Goal: Task Accomplishment & Management: Complete application form

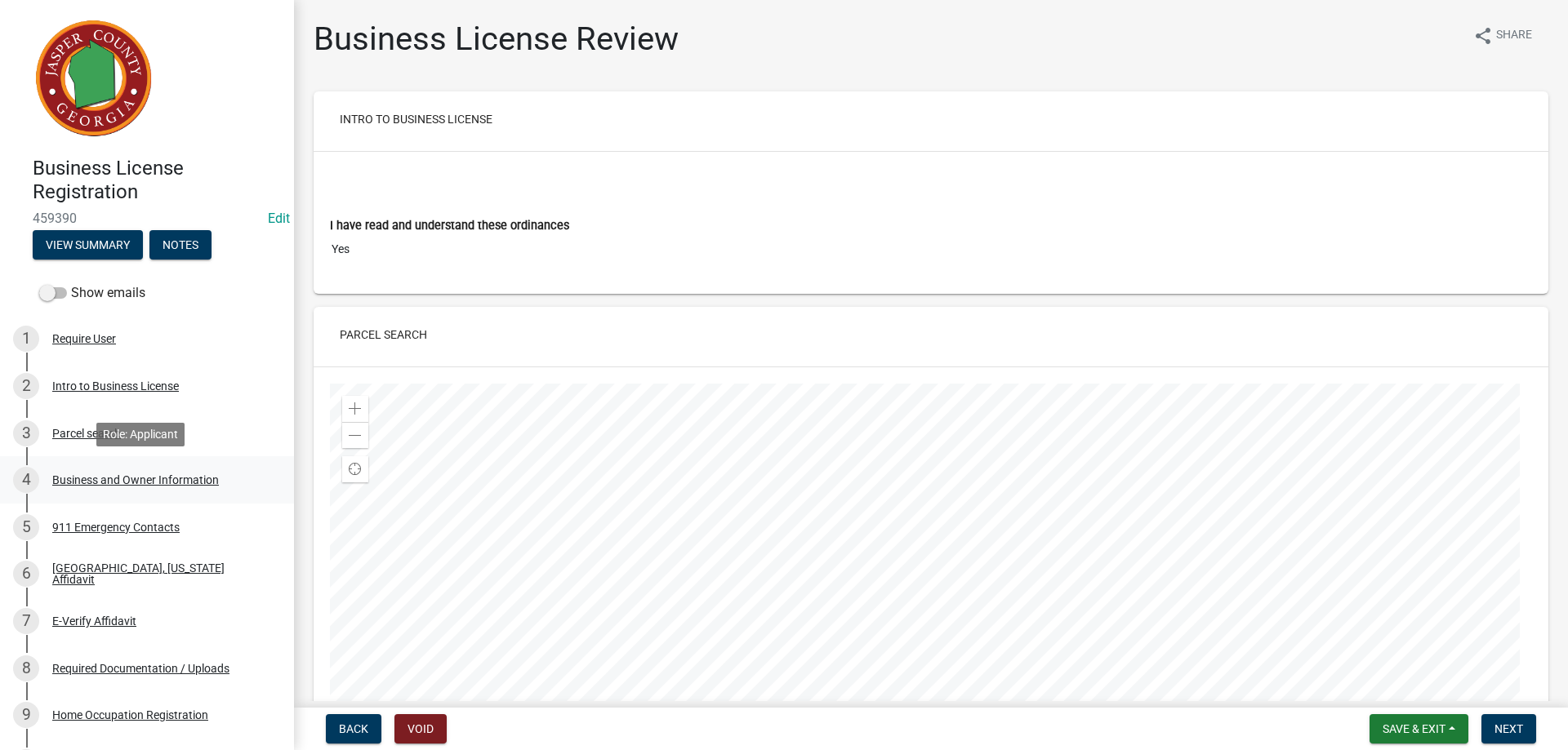
click at [163, 484] on div "Business and Owner Information" at bounding box center [135, 480] width 166 height 12
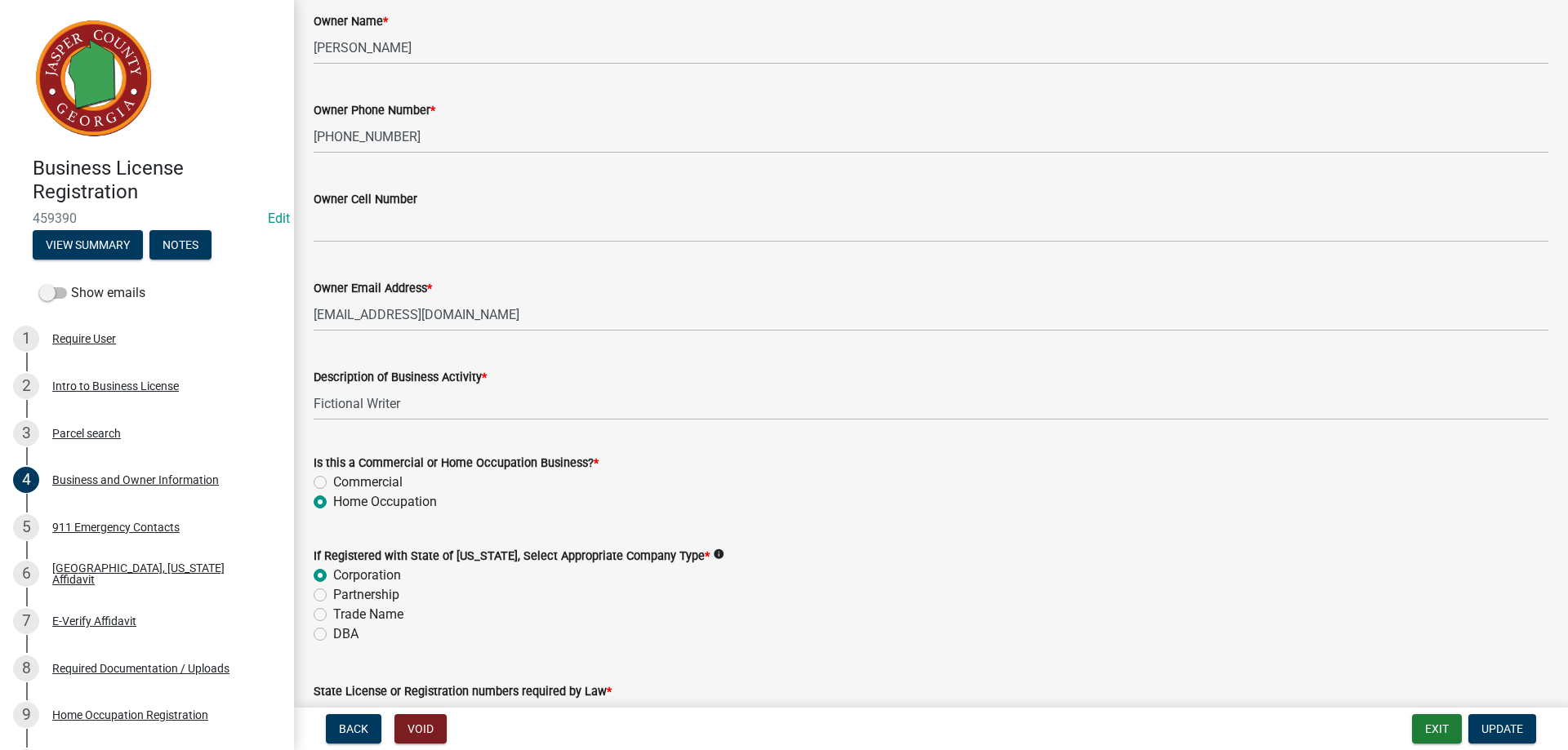
scroll to position [490, 0]
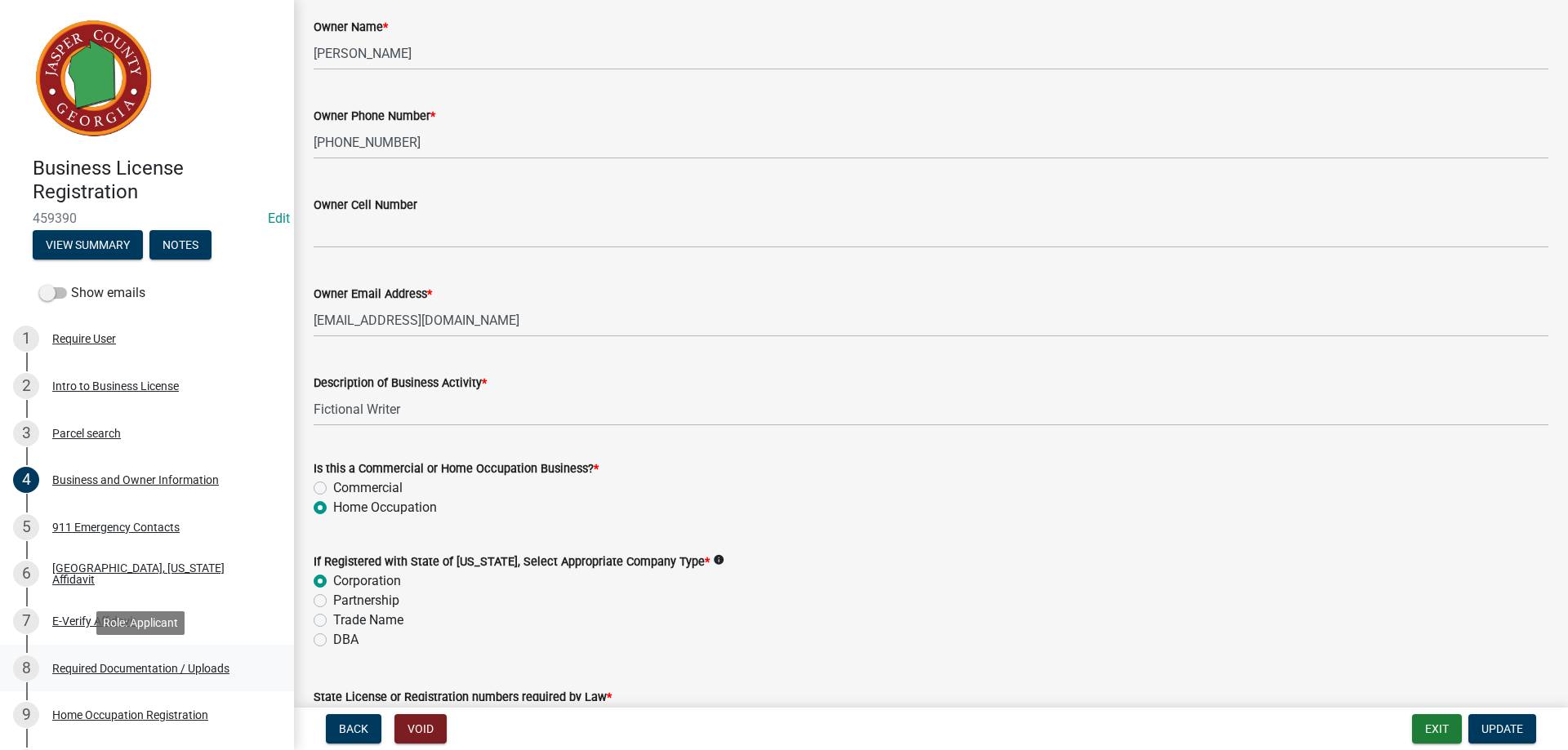
click at [153, 663] on div "Required Documentation / Uploads" at bounding box center [140, 668] width 177 height 12
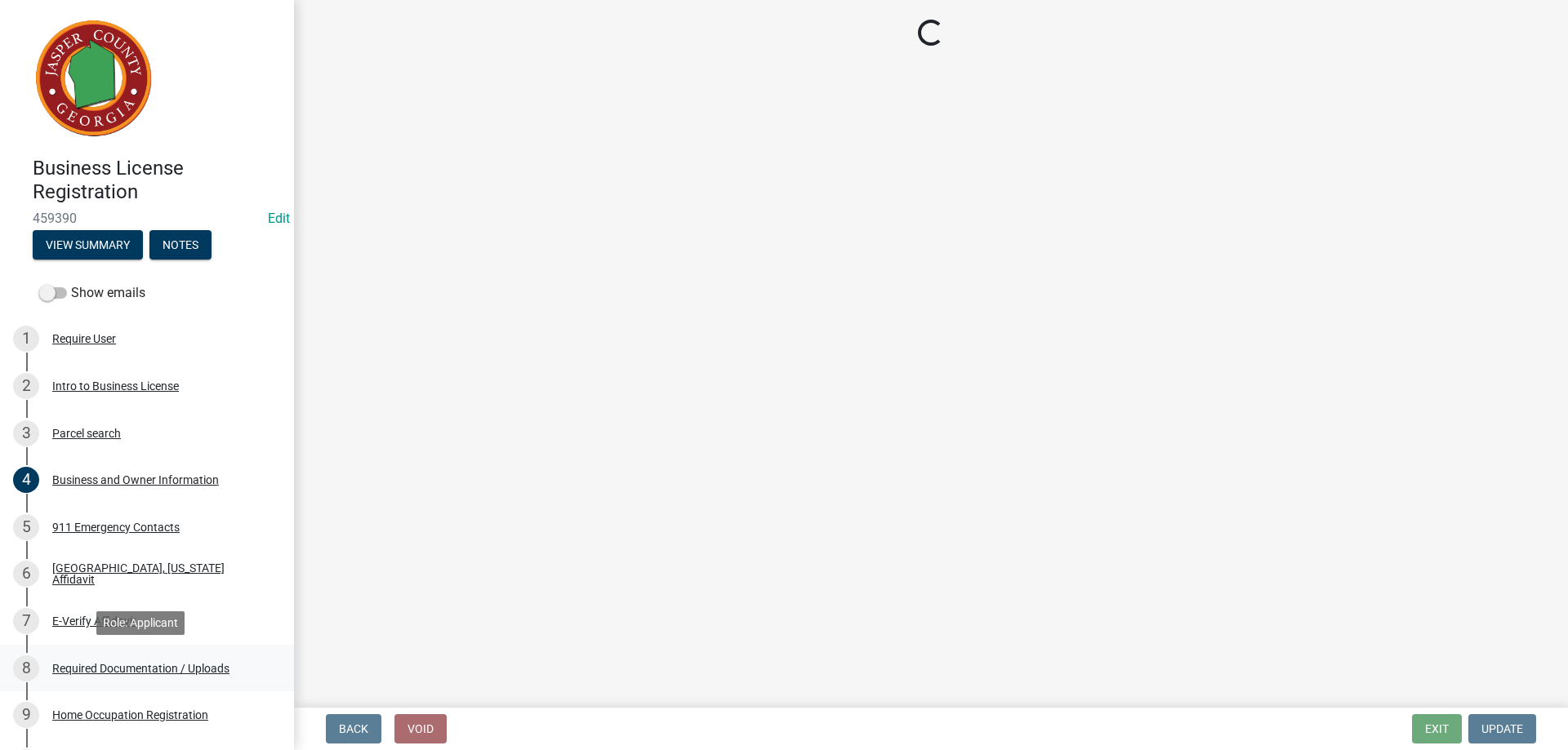
scroll to position [0, 0]
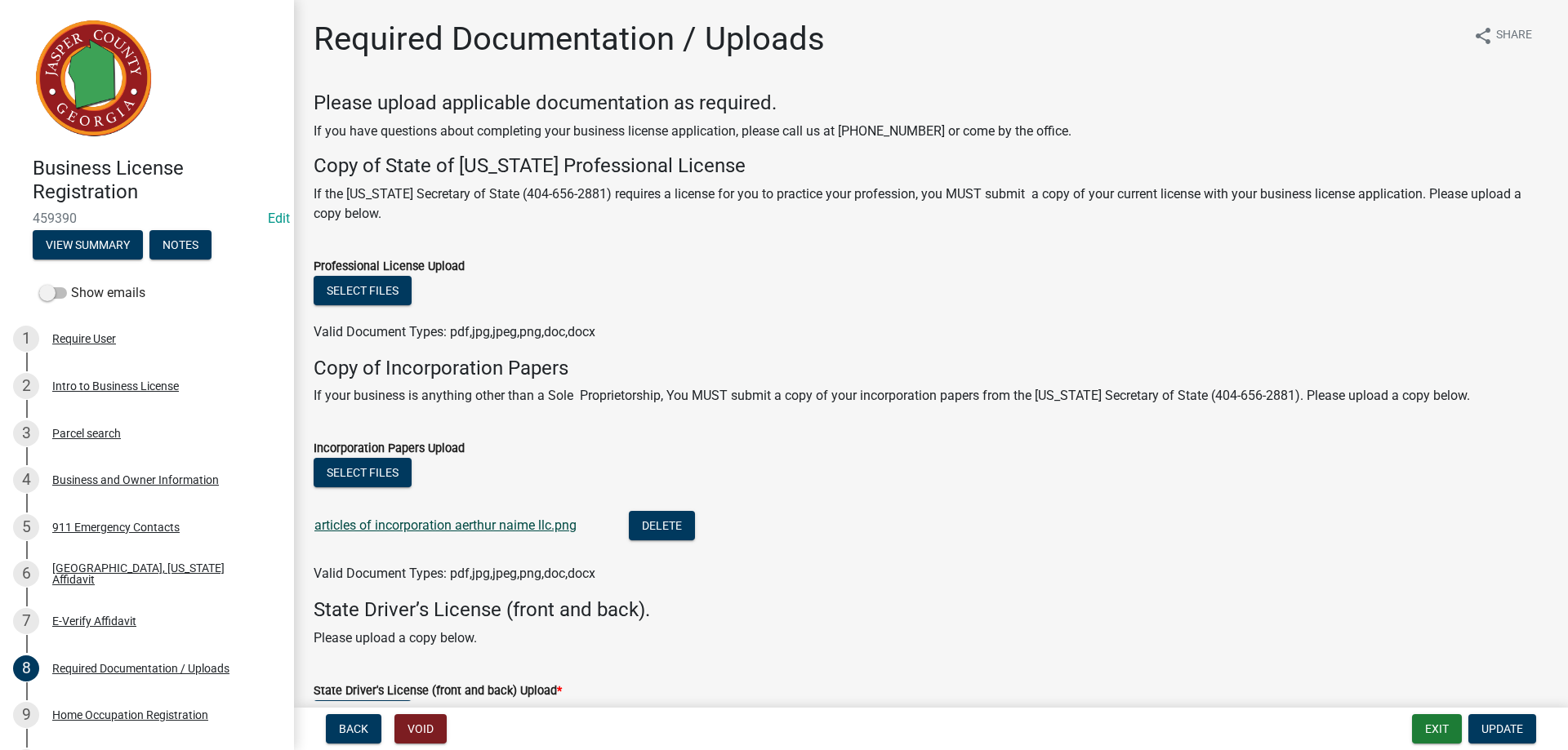
click at [497, 525] on link "articles of incorporation aerthur naime llc.png" at bounding box center [446, 525] width 262 height 15
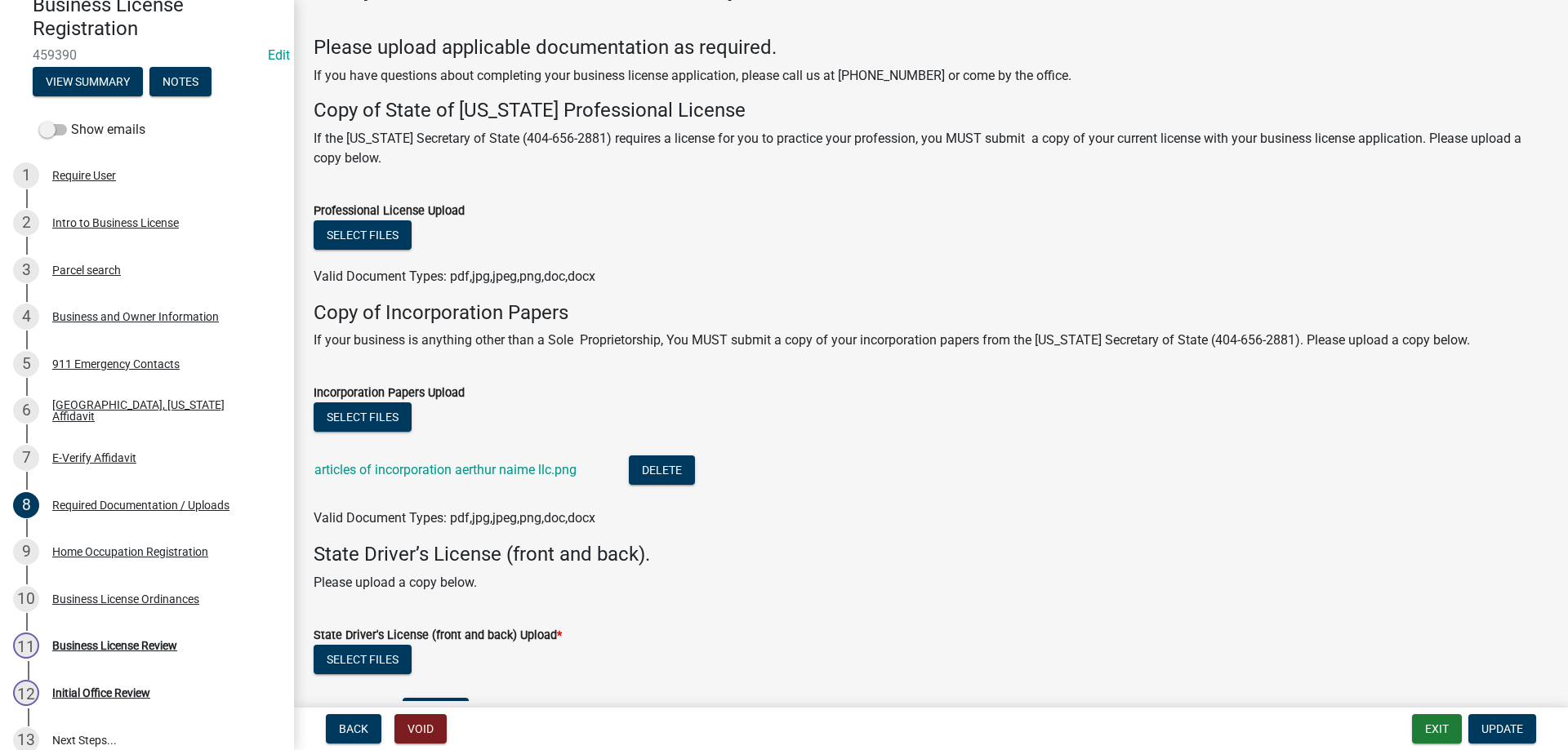
scroll to position [82, 0]
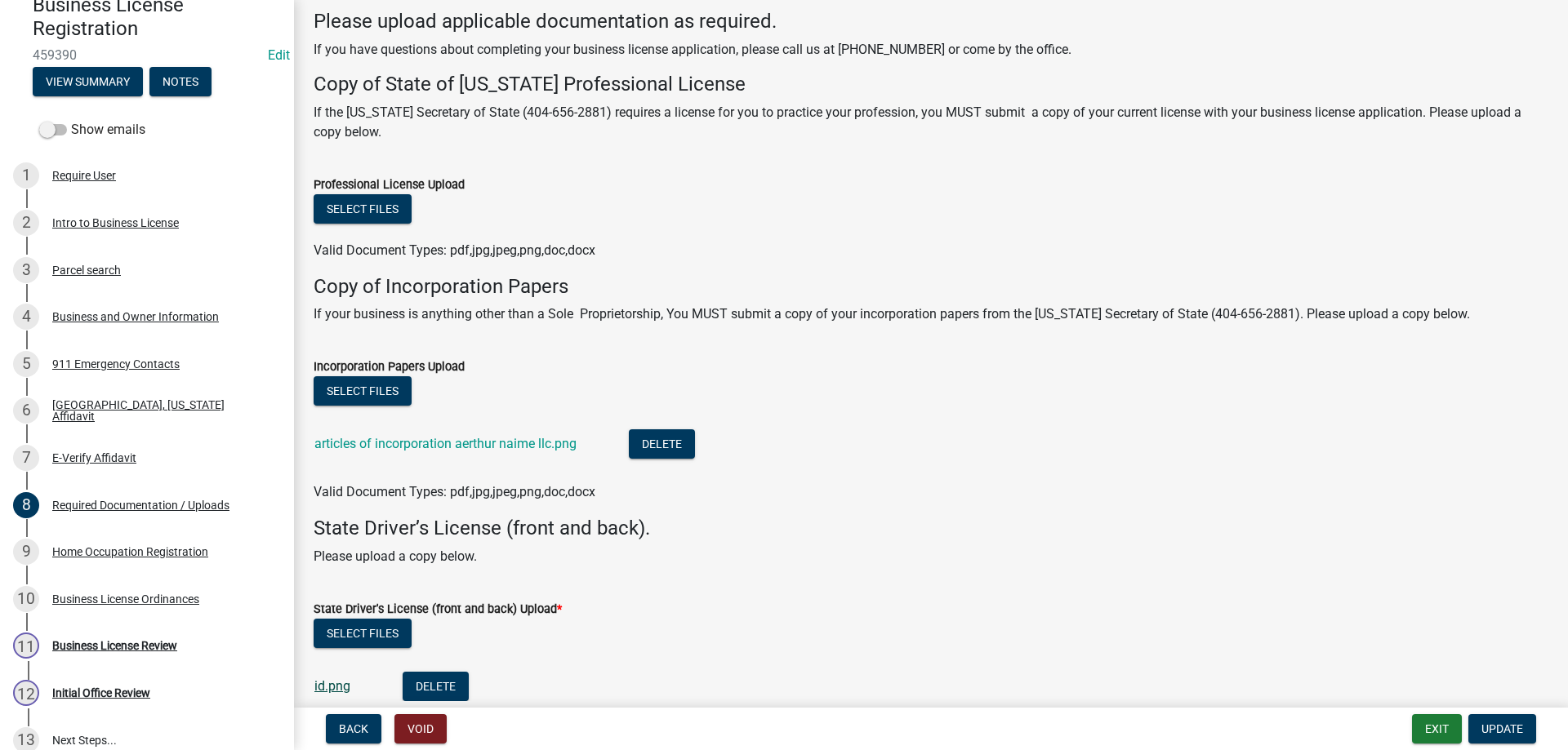
click at [332, 689] on link "id.png" at bounding box center [332, 685] width 36 height 15
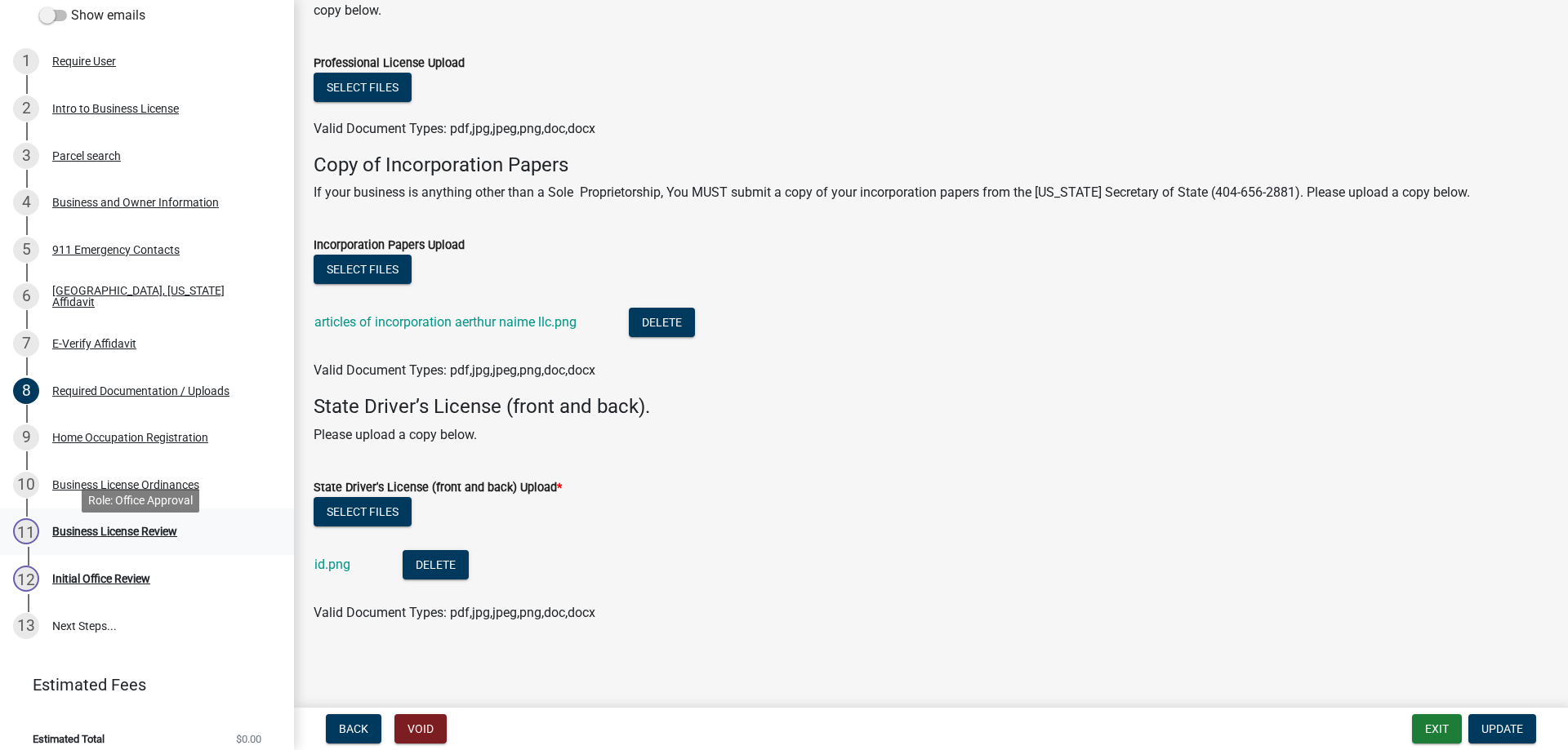
scroll to position [291, 0]
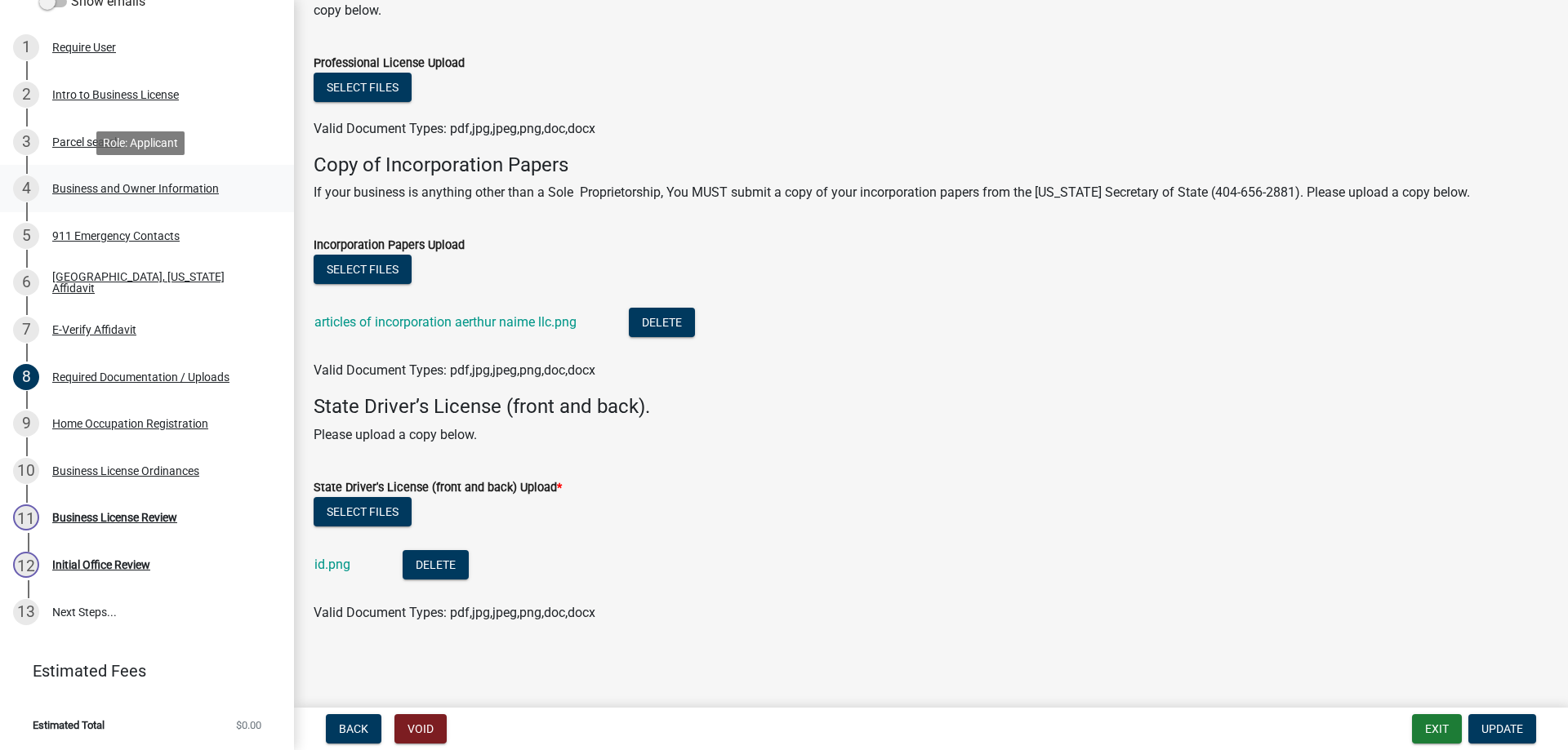
click at [138, 192] on div "Business and Owner Information" at bounding box center [135, 189] width 166 height 12
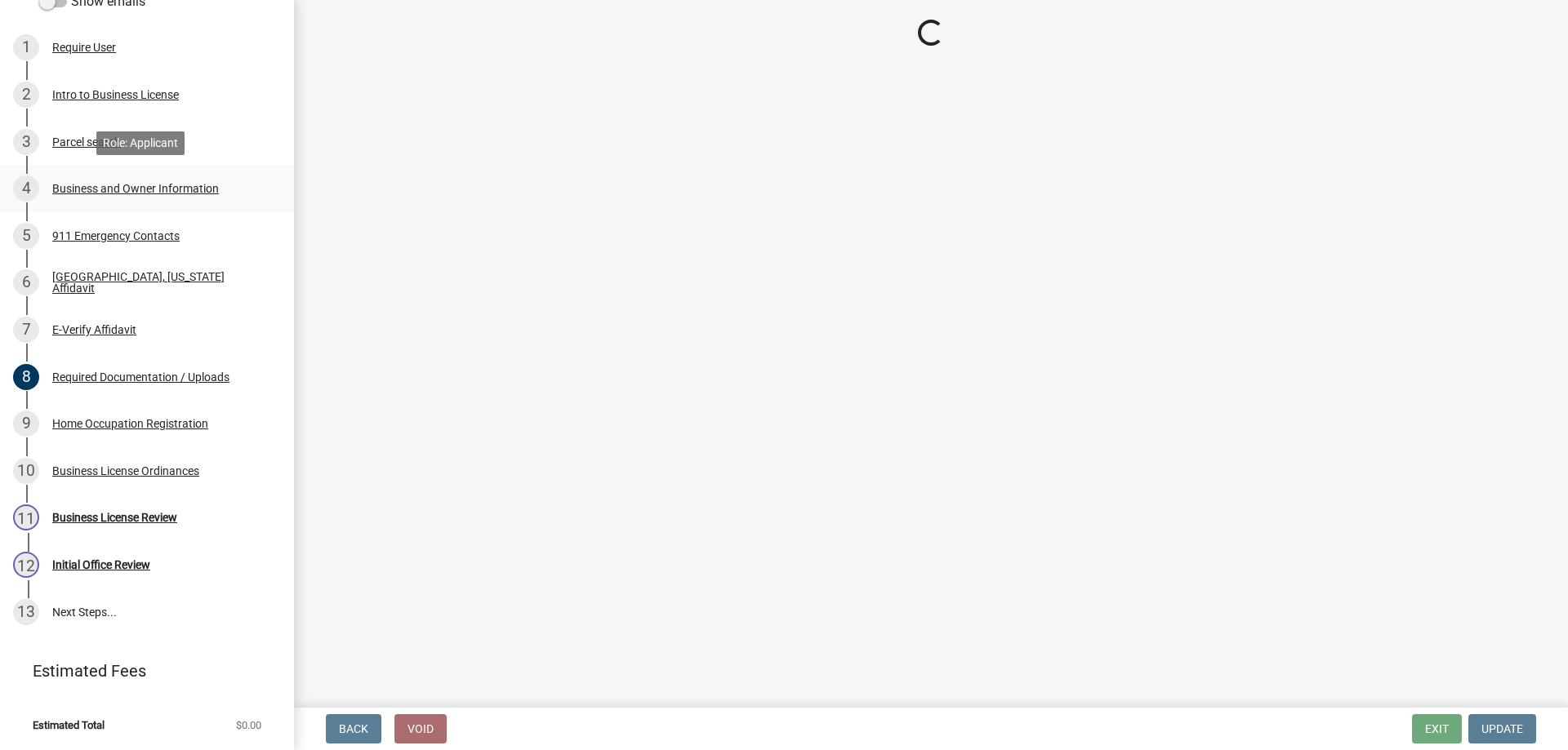
scroll to position [0, 0]
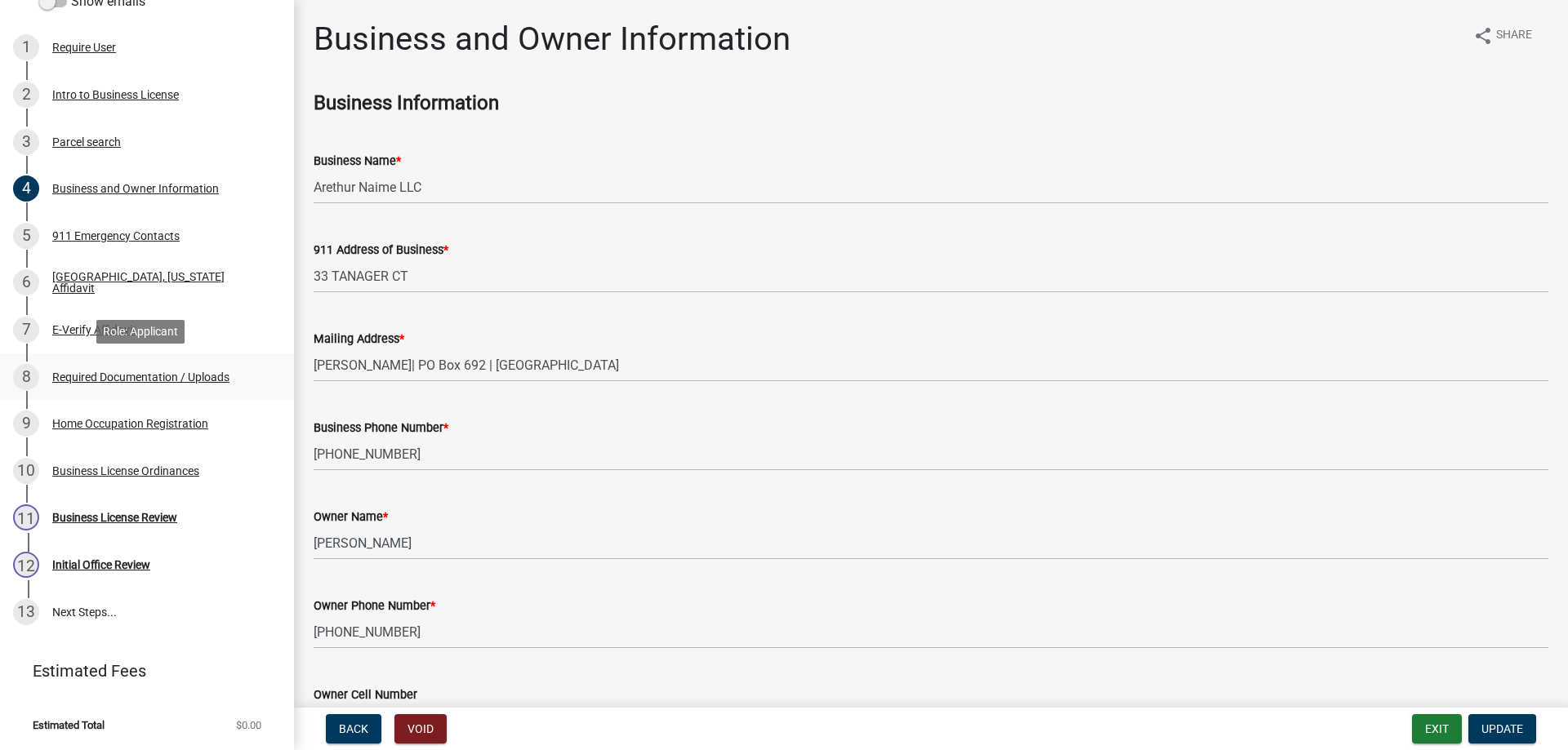
click at [192, 385] on div "8 Required Documentation / Uploads" at bounding box center [141, 376] width 255 height 26
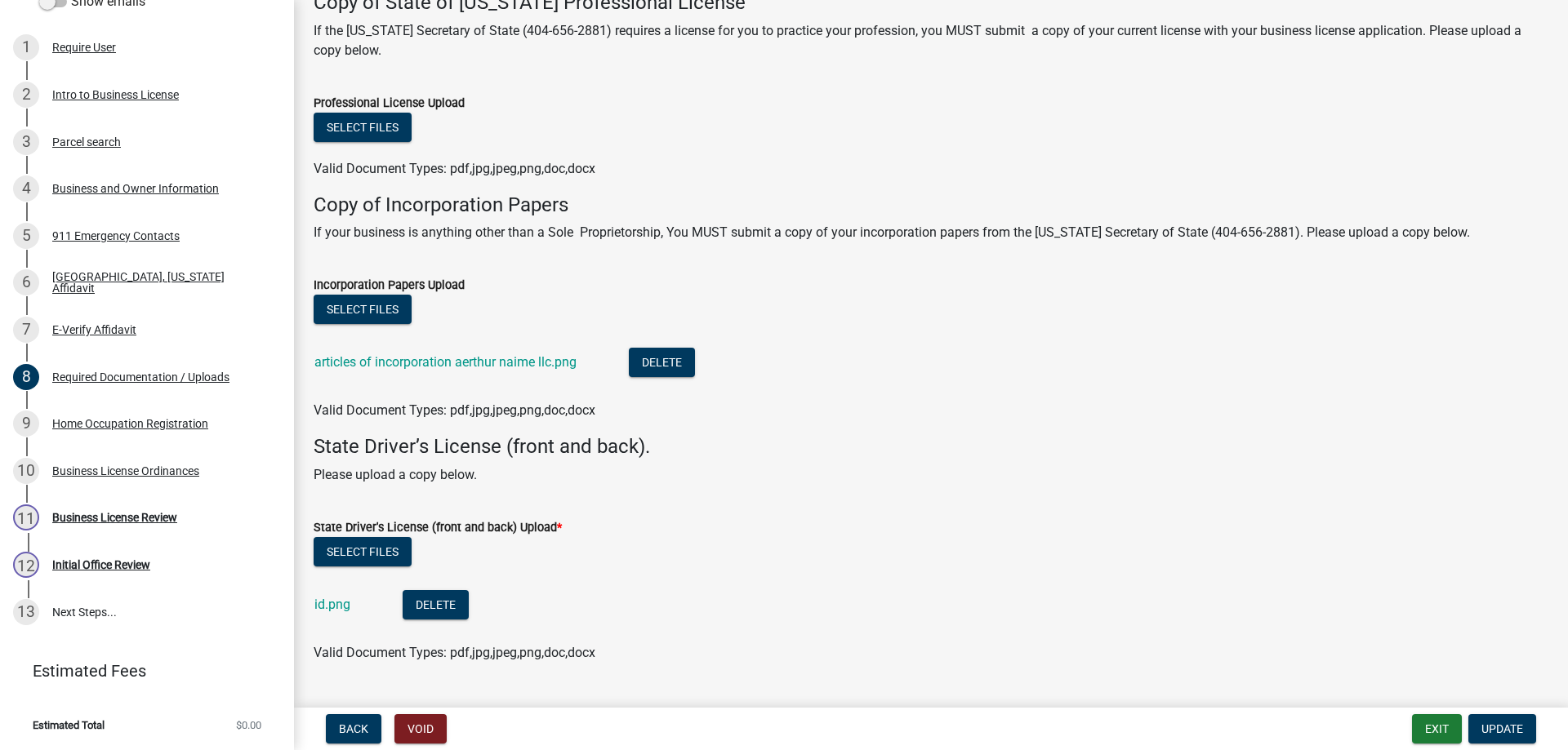
scroll to position [203, 0]
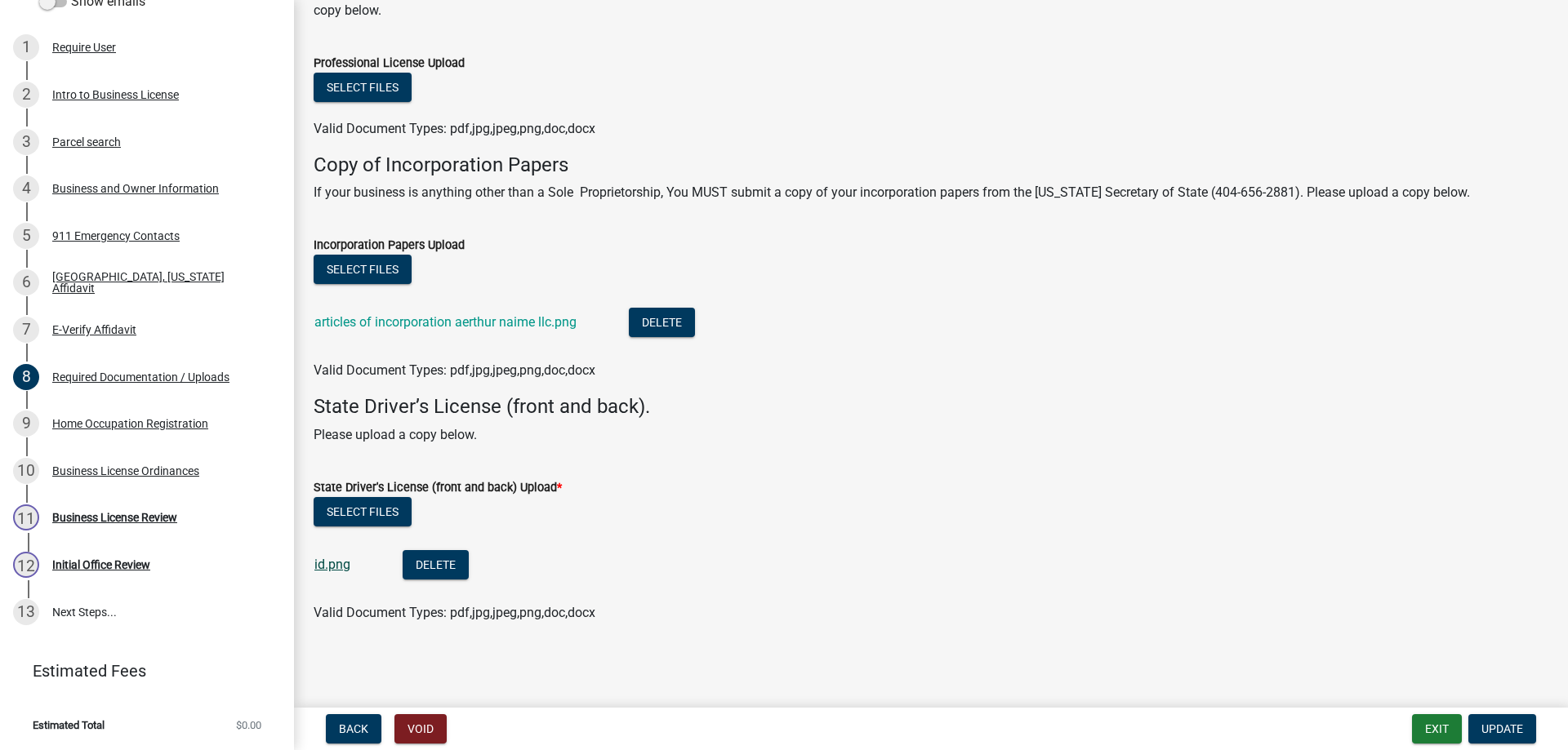
click at [326, 564] on link "id.png" at bounding box center [332, 564] width 36 height 15
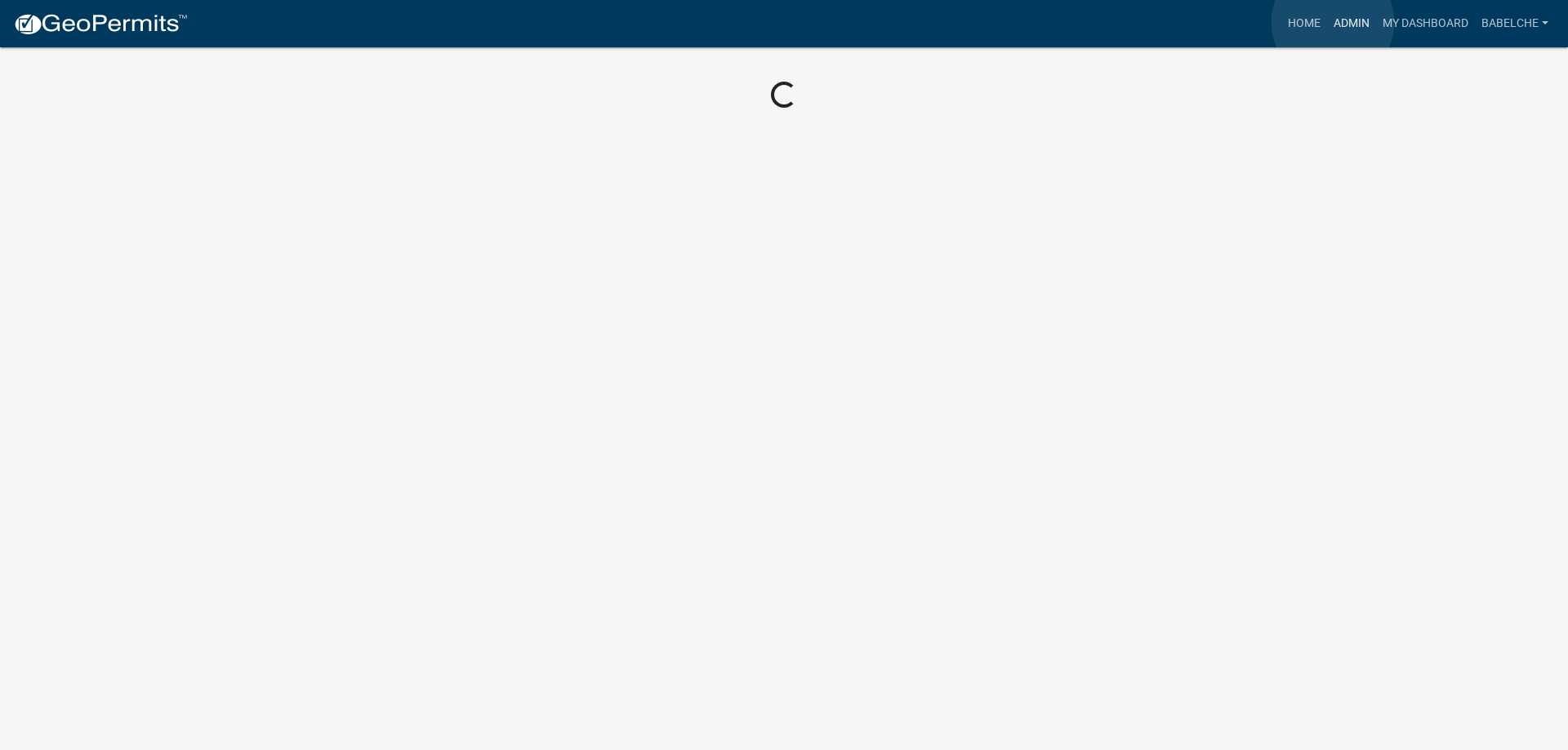
click at [1333, 22] on link "Admin" at bounding box center [1351, 23] width 49 height 31
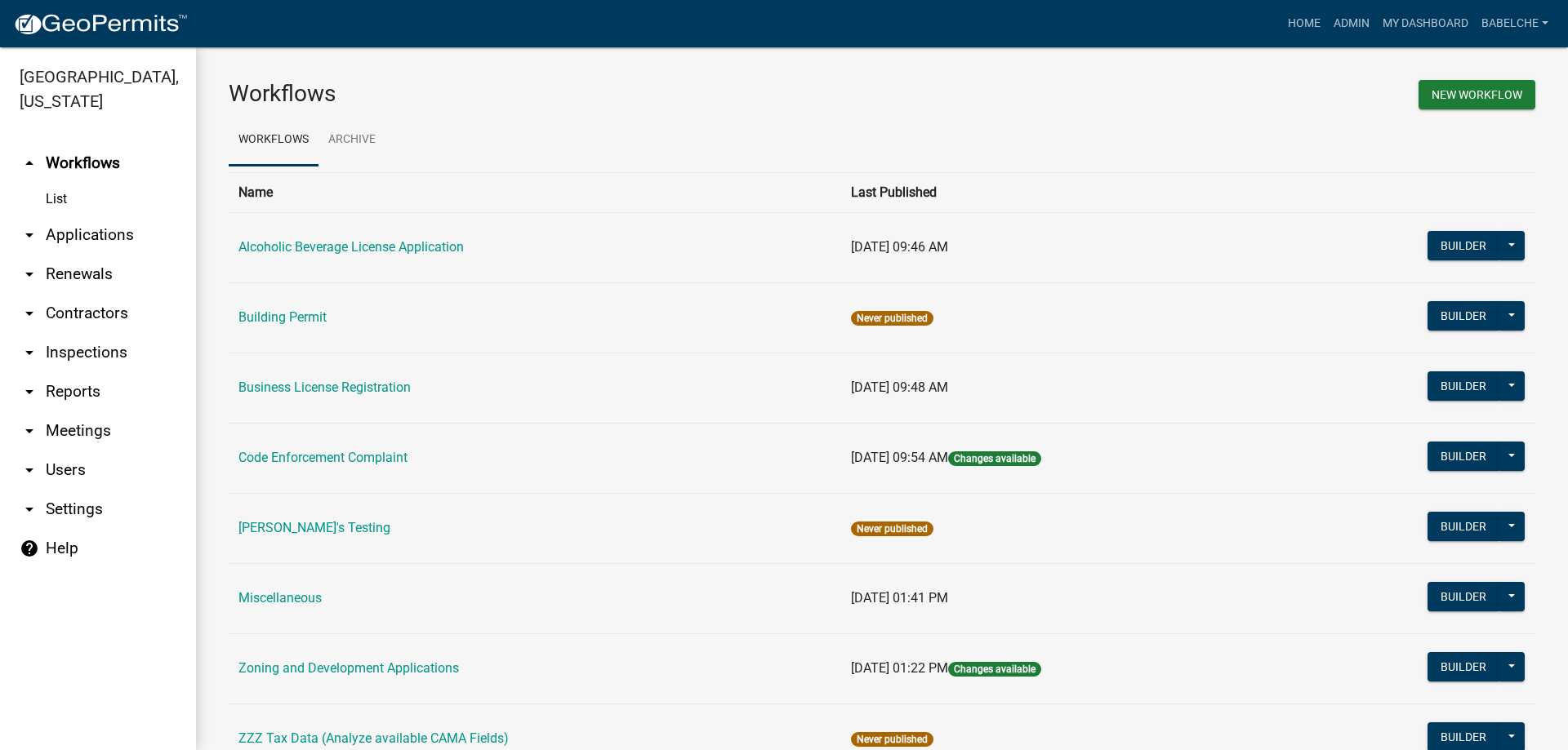
click at [97, 234] on link "arrow_drop_down Applications" at bounding box center [98, 235] width 196 height 40
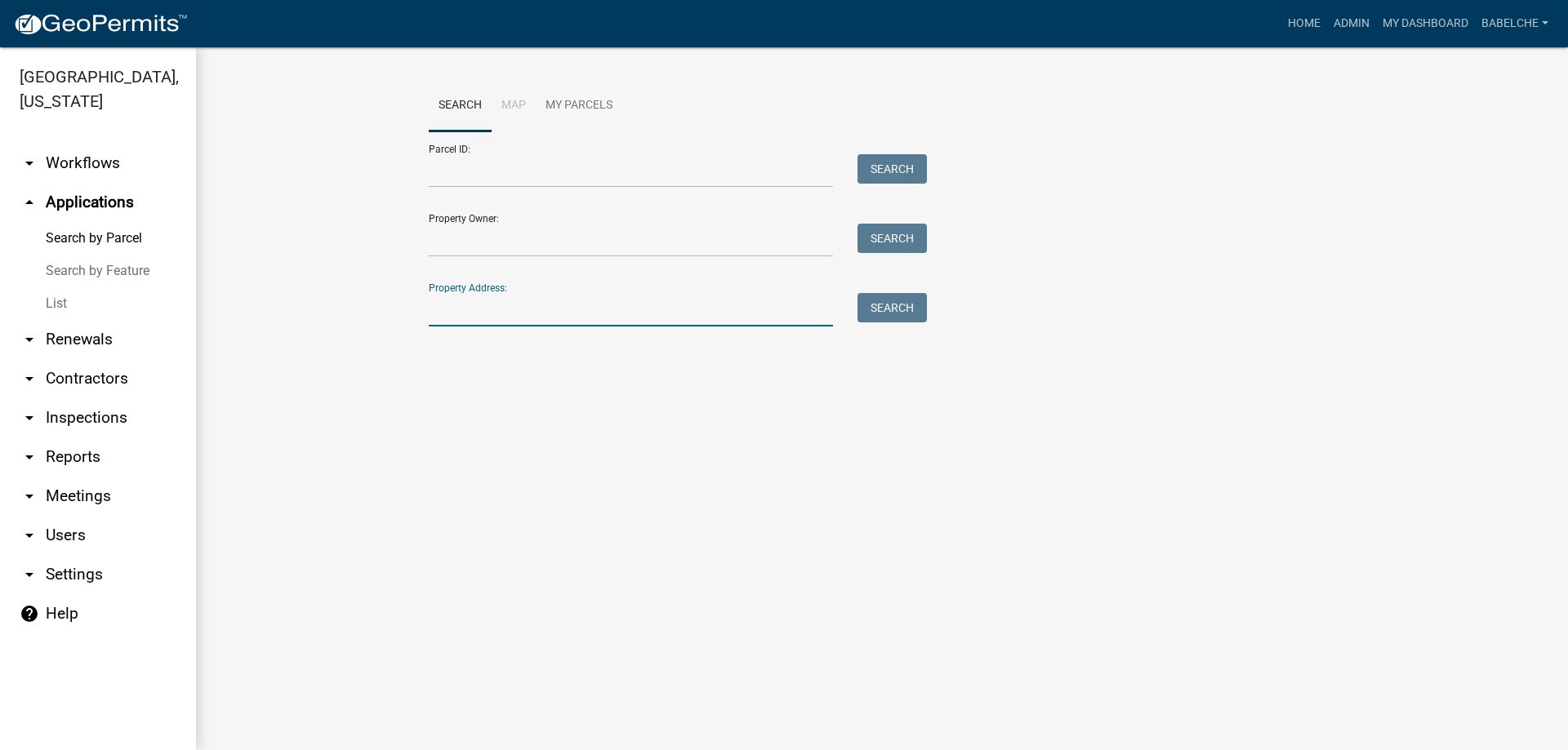
click at [491, 309] on input "Property Address:" at bounding box center [631, 309] width 404 height 33
type input "33 Tanager ct"
click at [872, 304] on button "Search" at bounding box center [891, 307] width 69 height 30
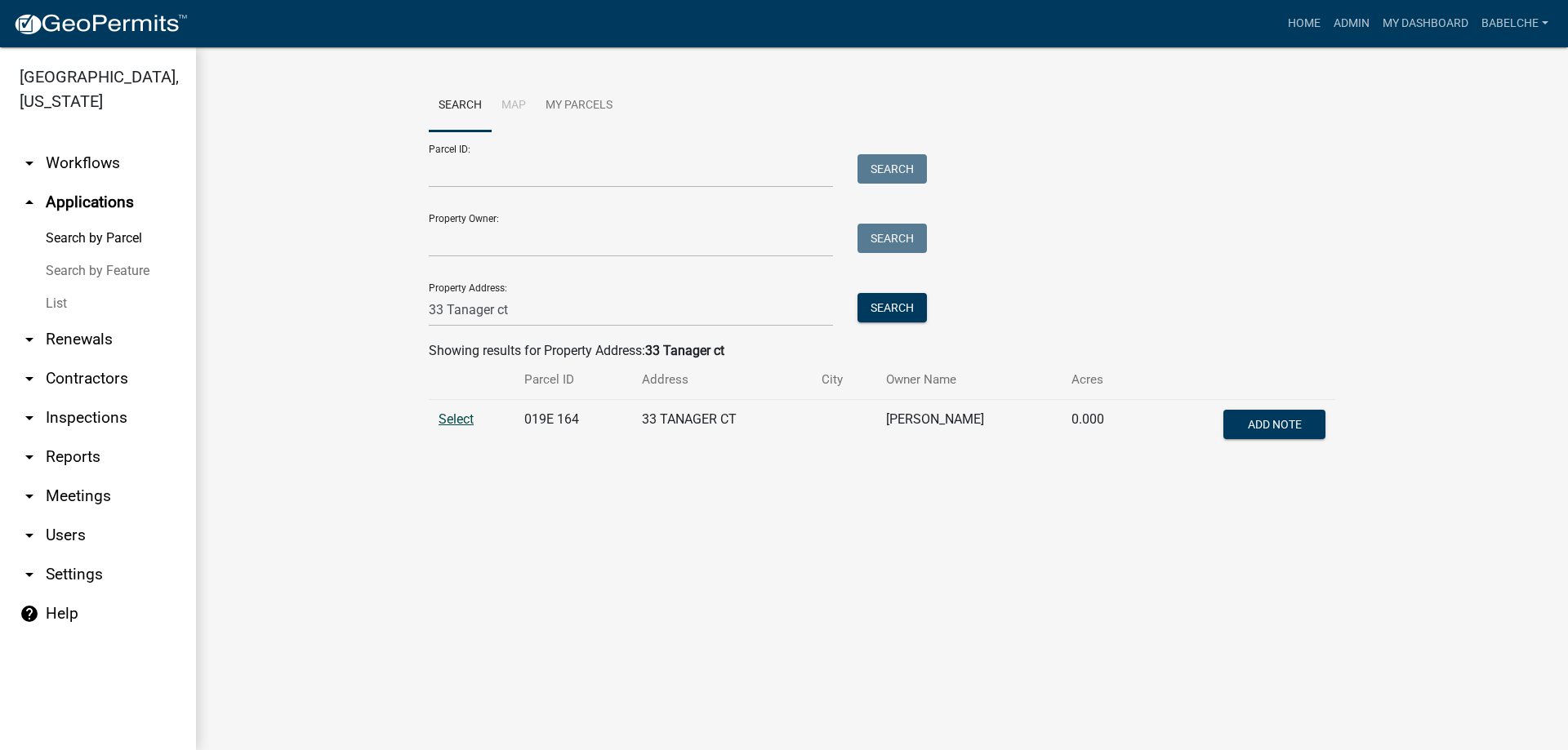
click at [443, 418] on span "Select" at bounding box center [456, 419] width 35 height 15
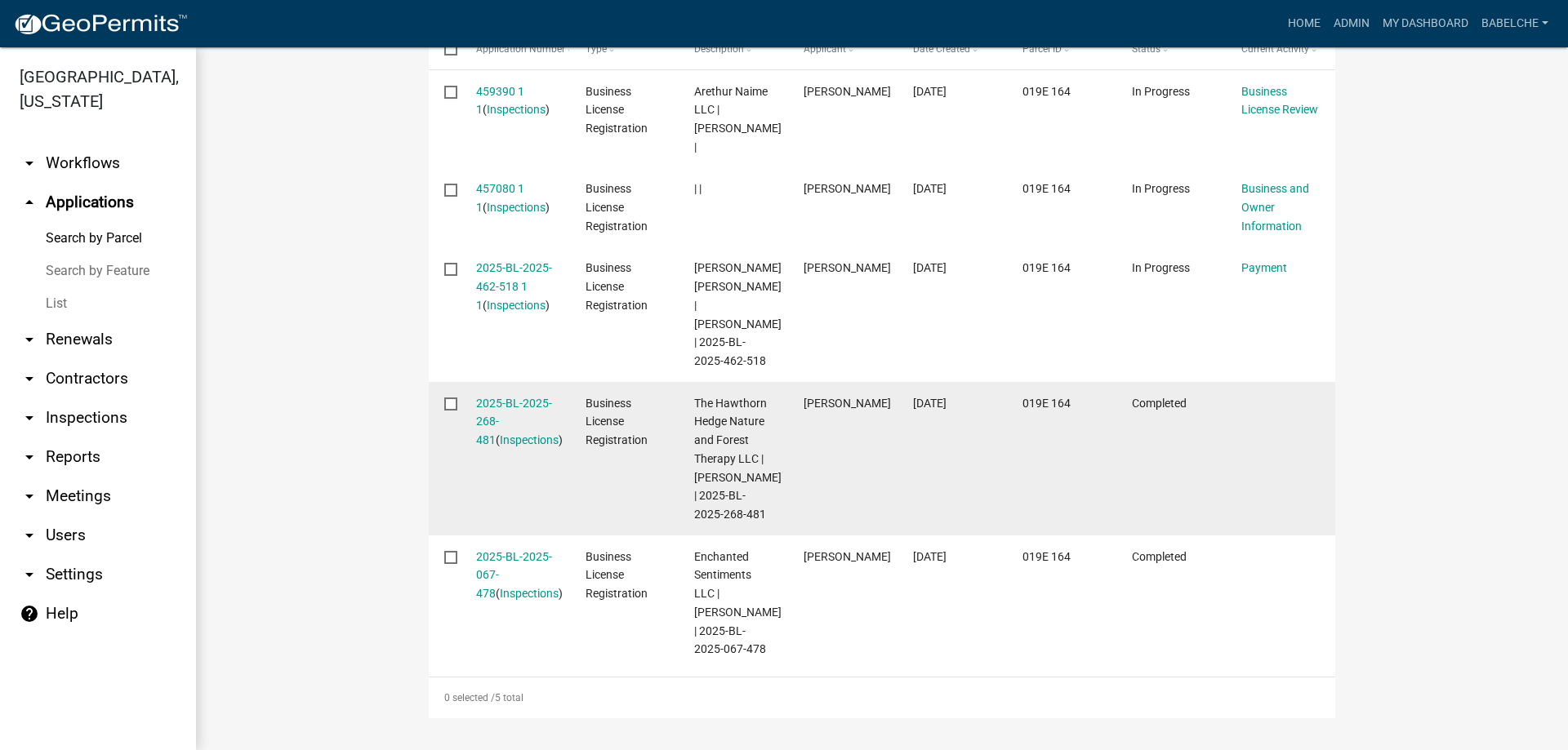
scroll to position [526, 0]
